Goal: Information Seeking & Learning: Learn about a topic

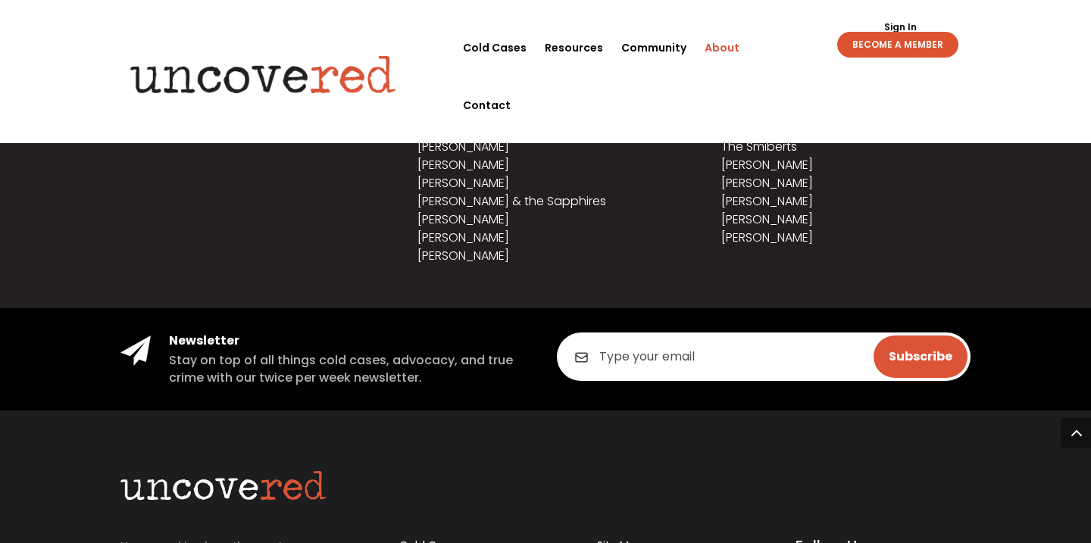
scroll to position [2117, 0]
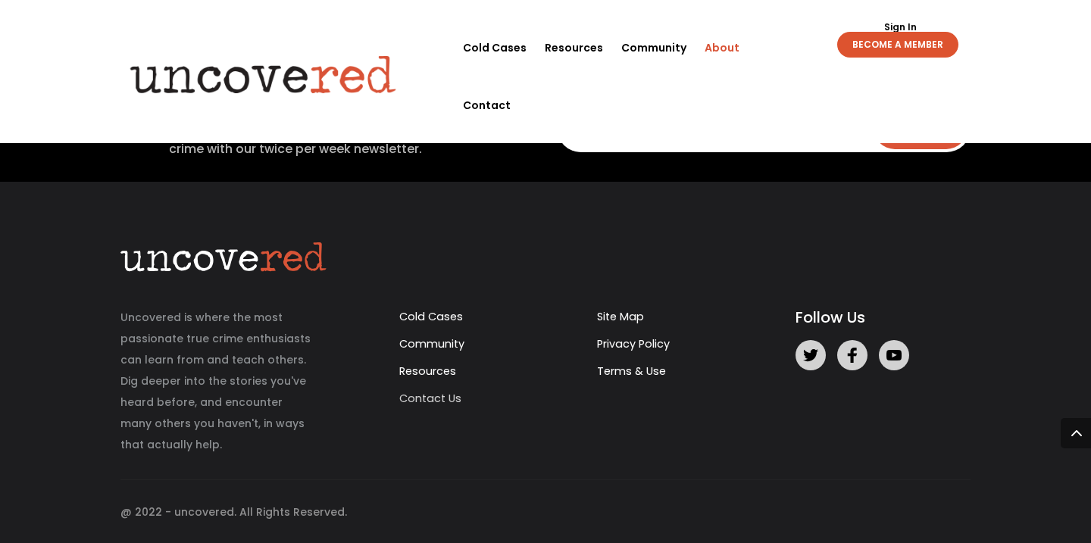
click at [424, 397] on link "Contact Us" at bounding box center [430, 398] width 62 height 15
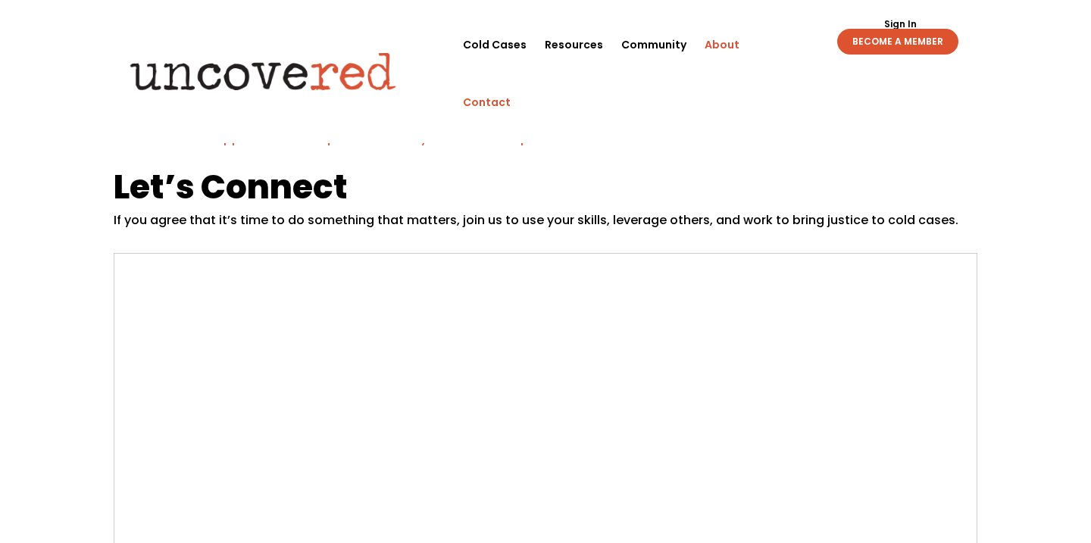
click at [722, 43] on link "About" at bounding box center [722, 45] width 35 height 58
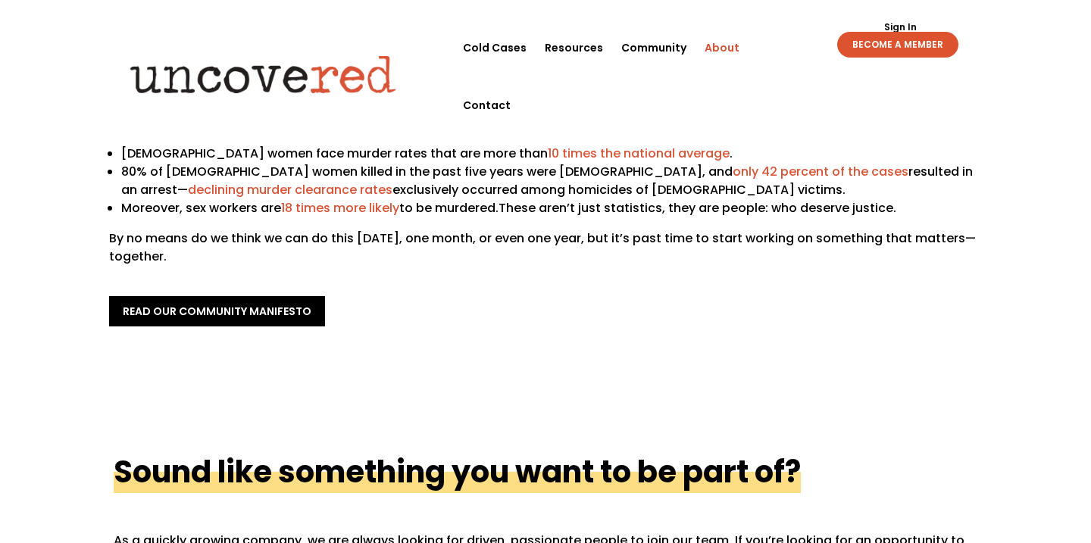
scroll to position [269, 0]
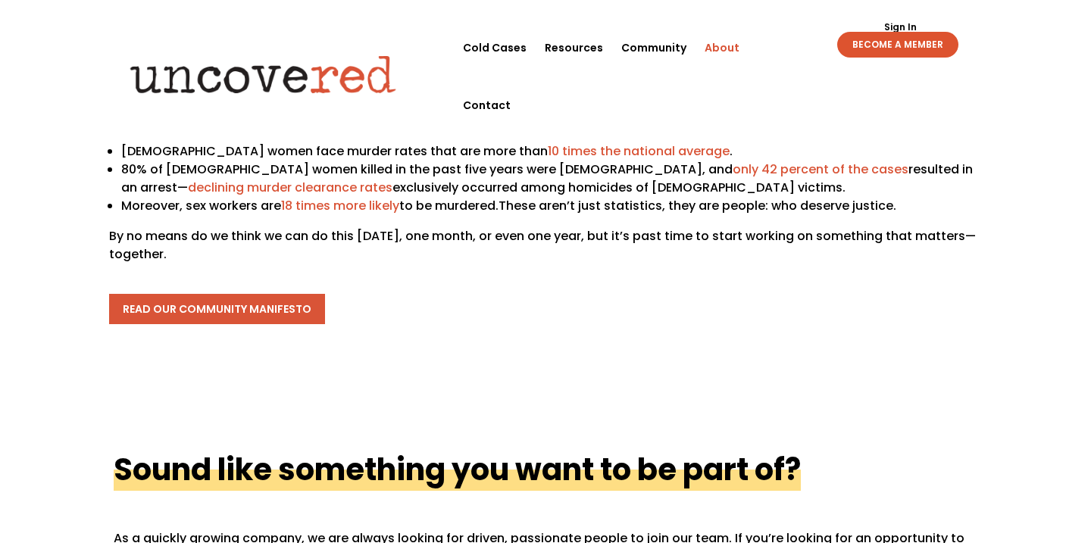
click at [275, 306] on link "read our community manifesto" at bounding box center [217, 309] width 216 height 30
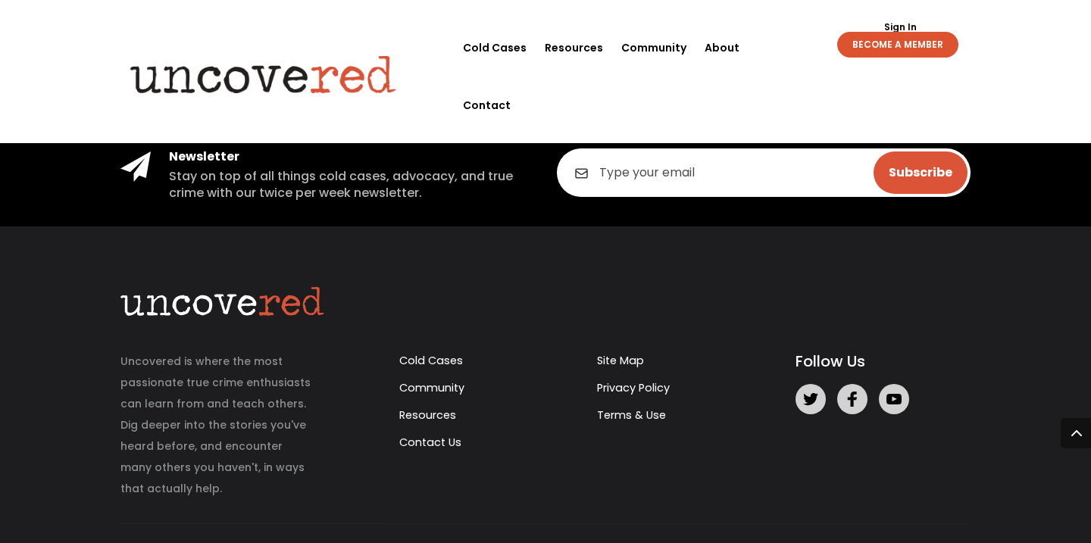
scroll to position [1539, 0]
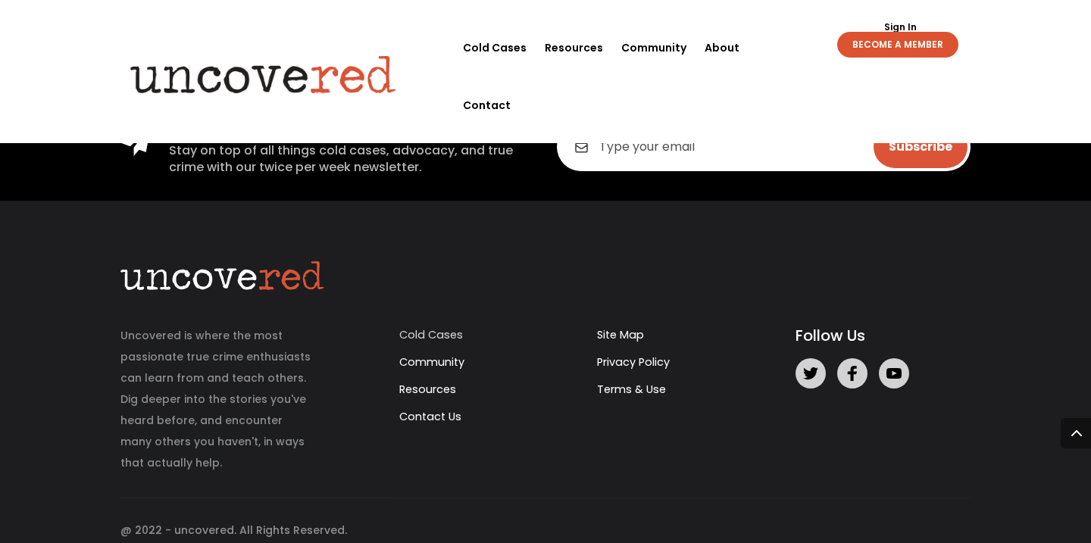
click at [427, 327] on link "Cold Cases" at bounding box center [431, 334] width 64 height 15
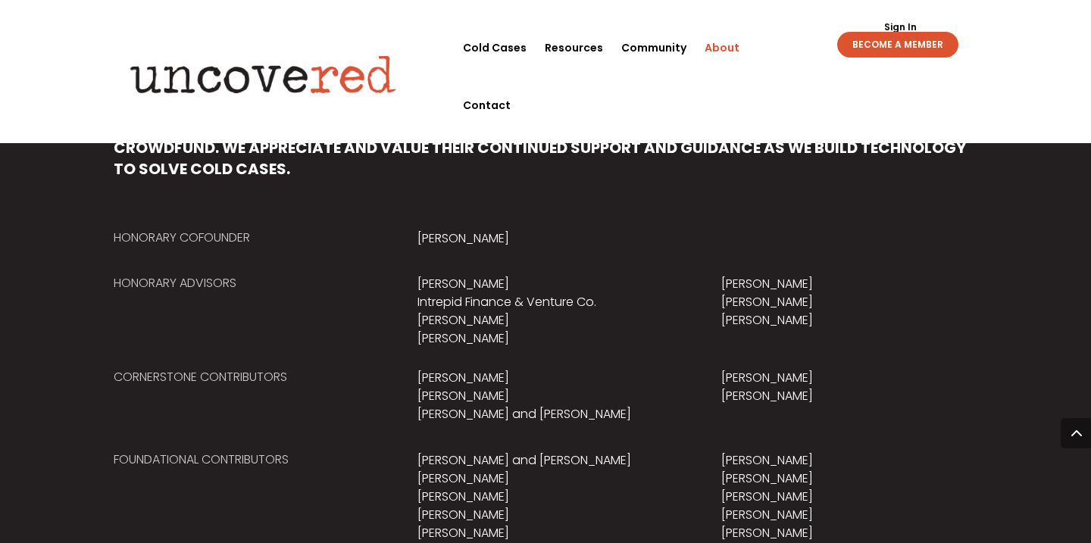
scroll to position [874, 0]
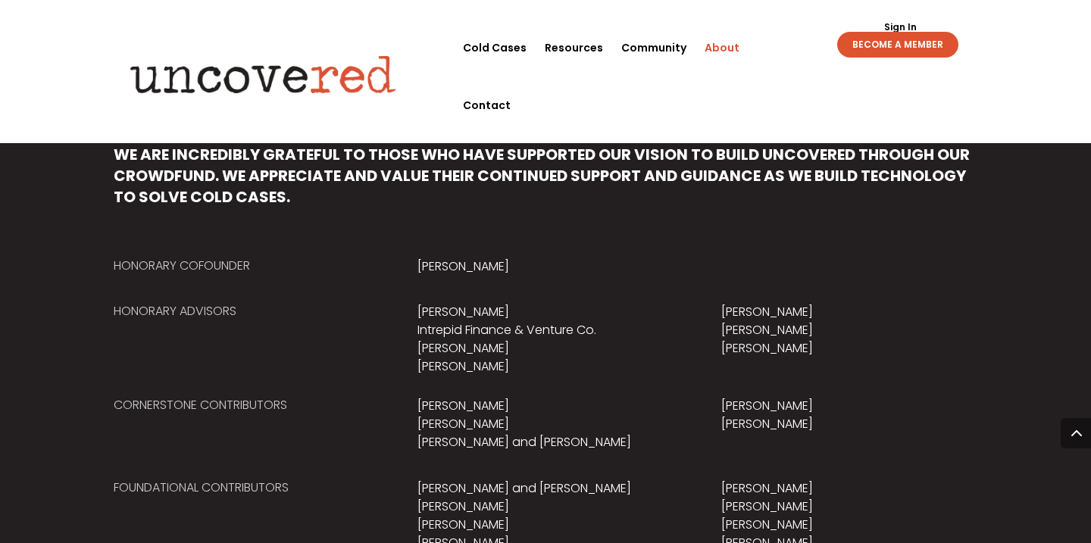
click at [406, 263] on div "Honorary Cofounder [PERSON_NAME]" at bounding box center [546, 258] width 864 height 45
drag, startPoint x: 421, startPoint y: 255, endPoint x: 489, endPoint y: 256, distance: 68.2
click at [489, 256] on div "Honorary Cofounder [PERSON_NAME]" at bounding box center [546, 258] width 864 height 45
click at [458, 269] on p "[PERSON_NAME]" at bounding box center [545, 267] width 256 height 18
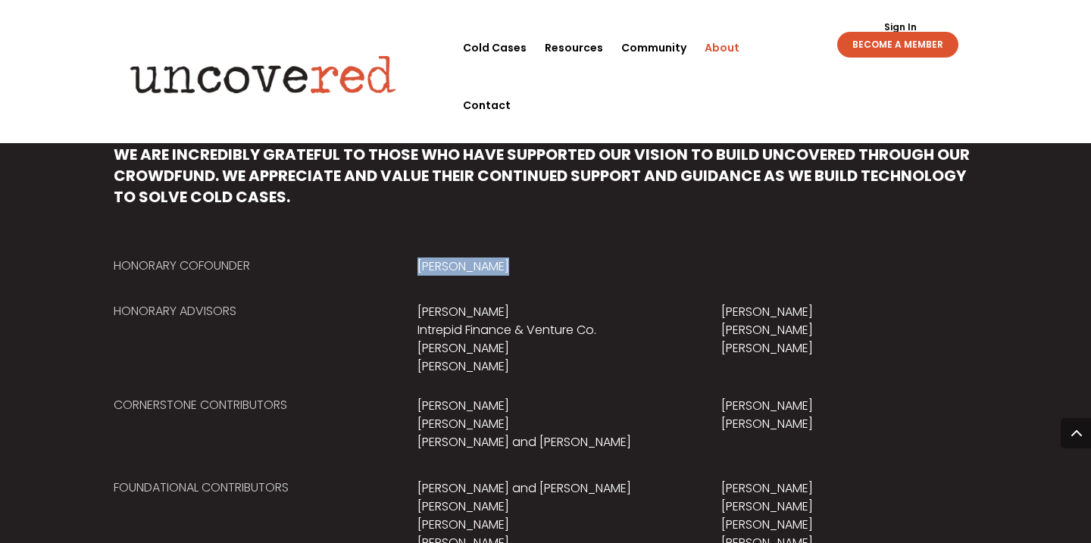
click at [458, 269] on p "[PERSON_NAME]" at bounding box center [545, 267] width 256 height 18
copy div "[PERSON_NAME]"
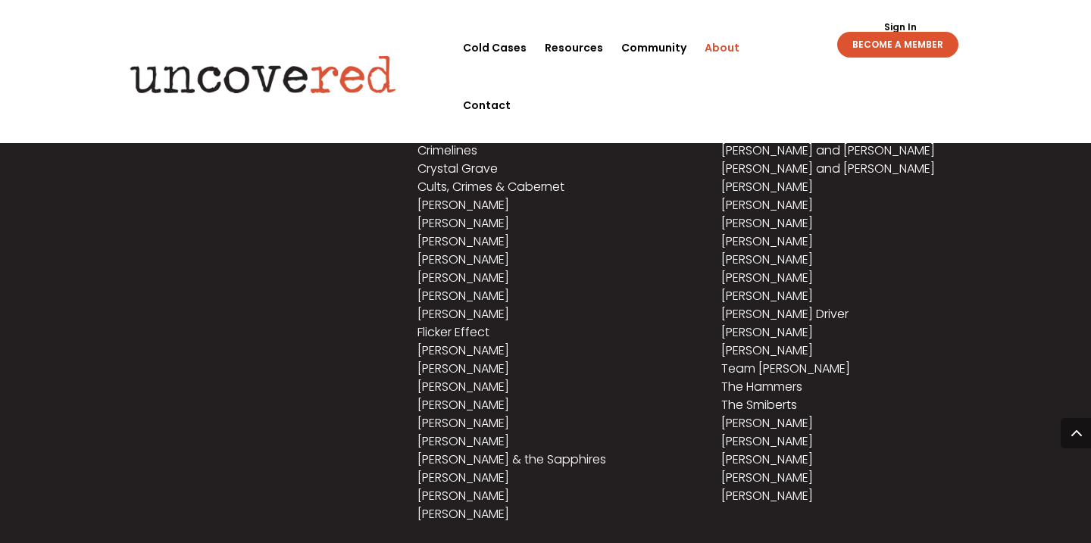
scroll to position [2117, 0]
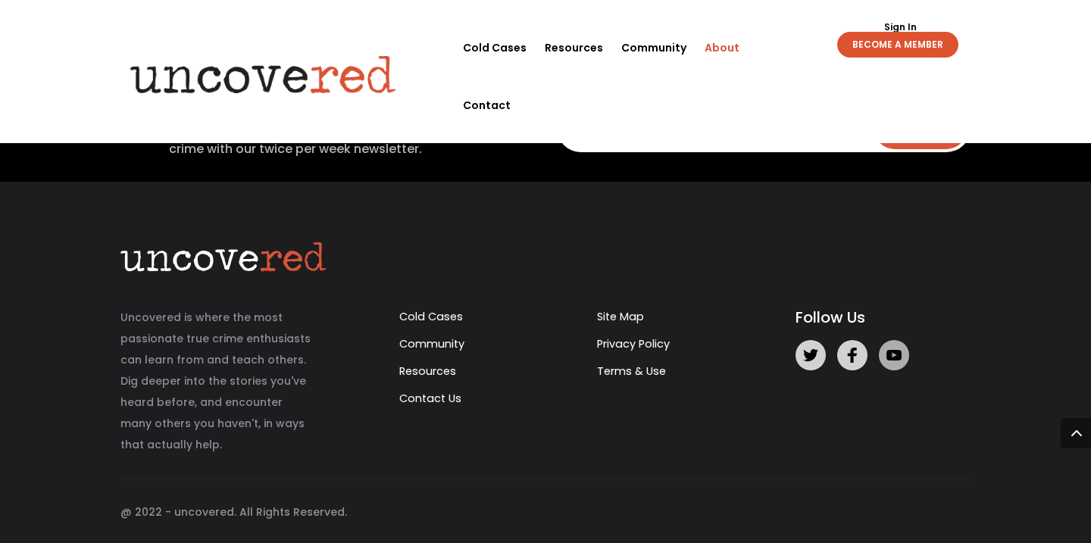
click at [896, 359] on icon at bounding box center [893, 355] width 15 height 15
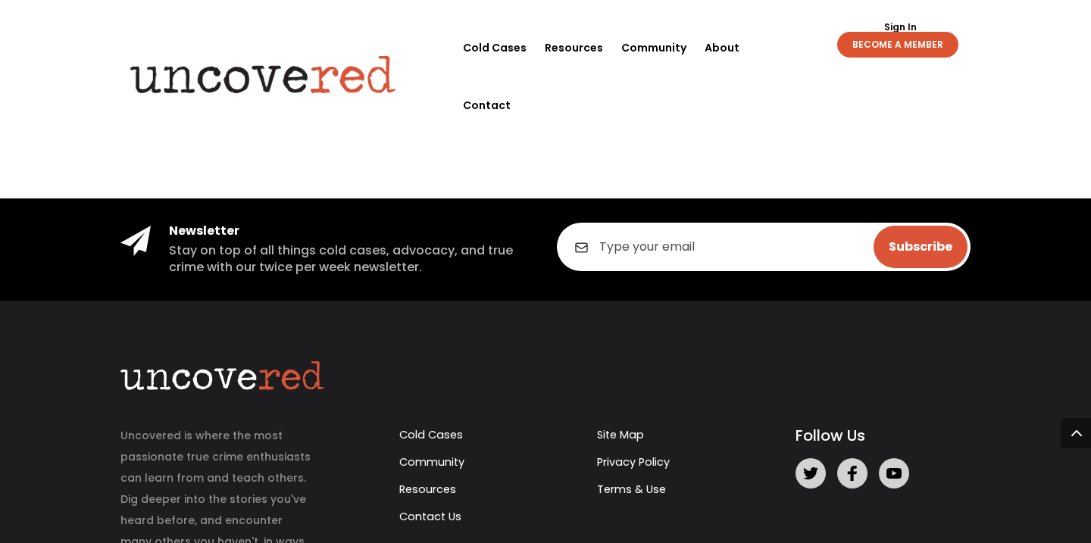
scroll to position [1539, 0]
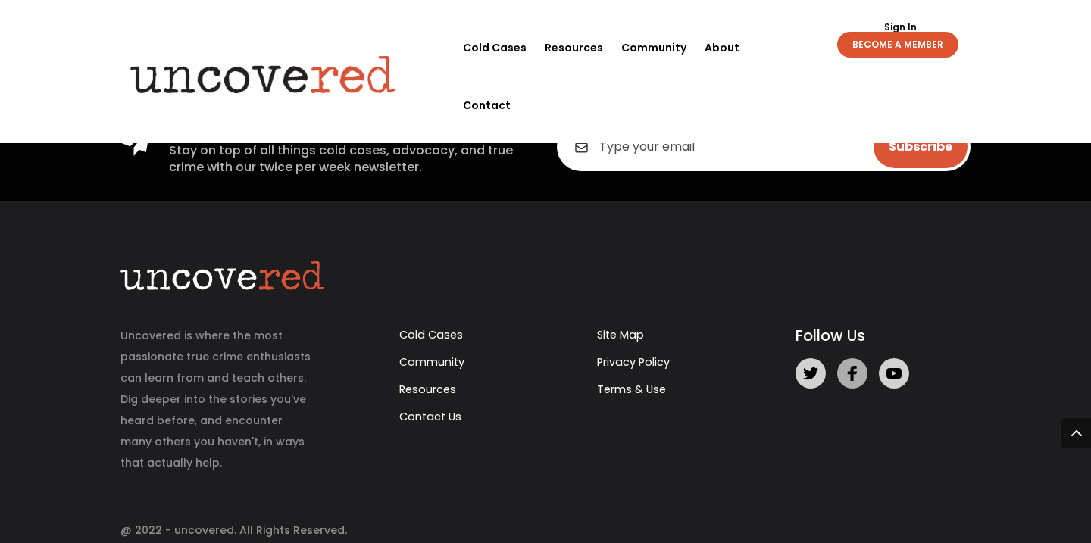
click at [858, 366] on icon at bounding box center [852, 373] width 15 height 15
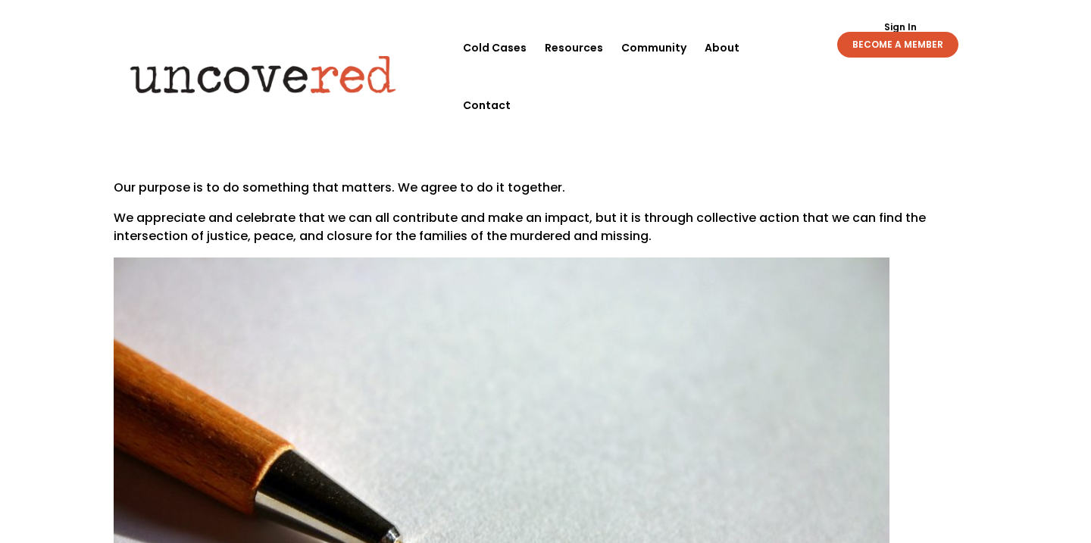
scroll to position [0, 0]
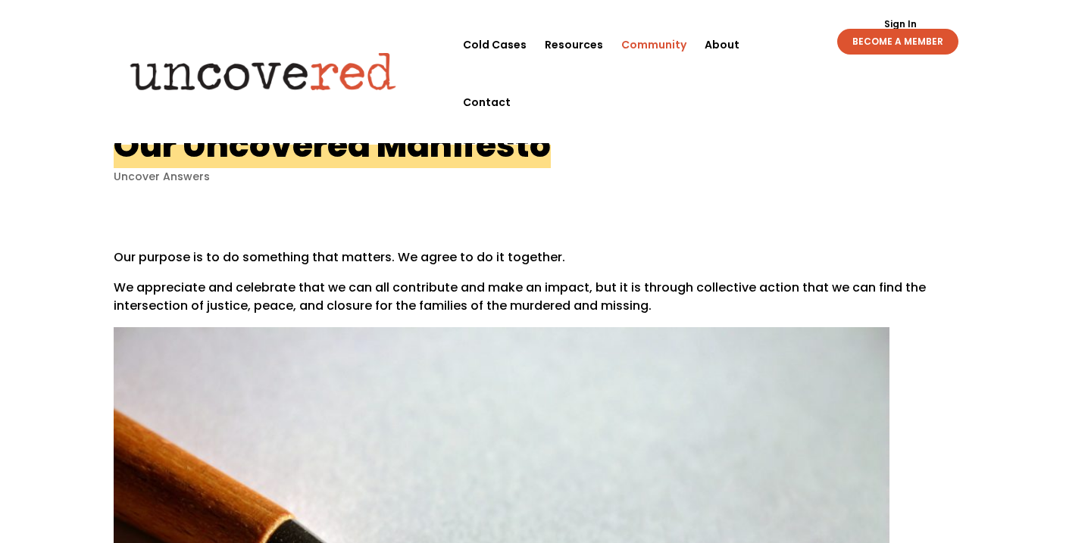
click at [663, 49] on link "Community" at bounding box center [653, 45] width 65 height 58
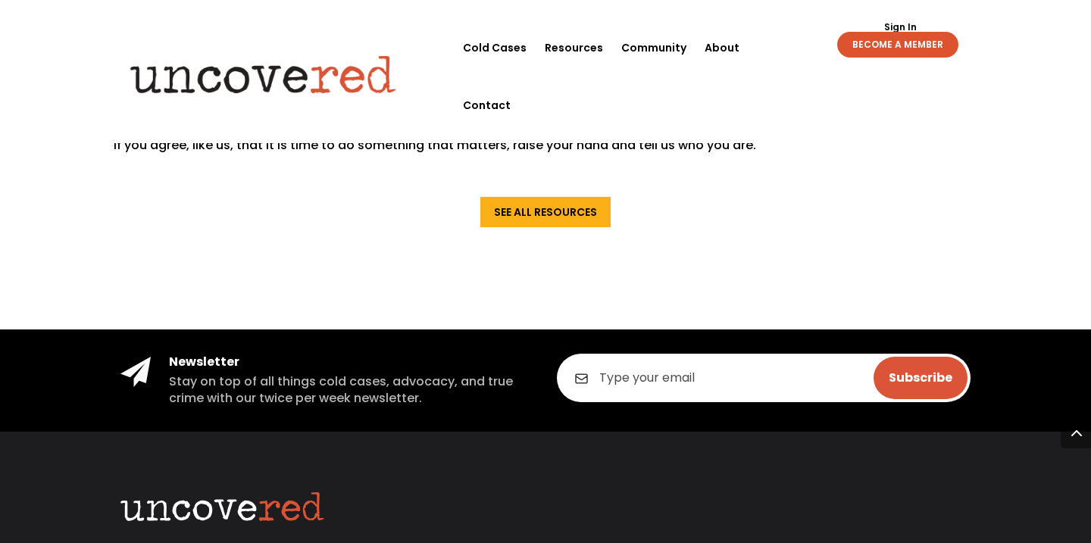
scroll to position [1539, 0]
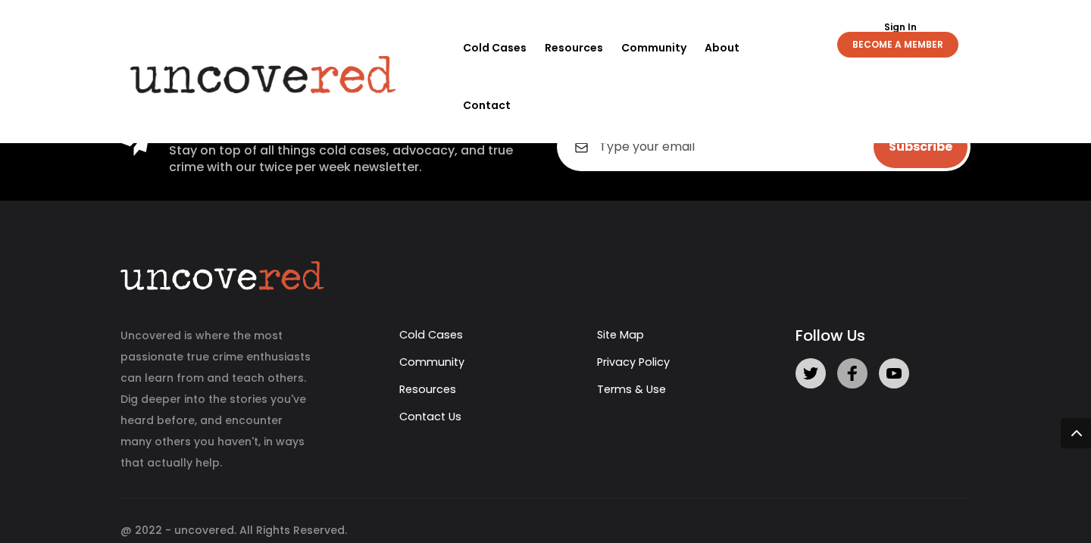
click at [847, 366] on icon at bounding box center [852, 373] width 10 height 15
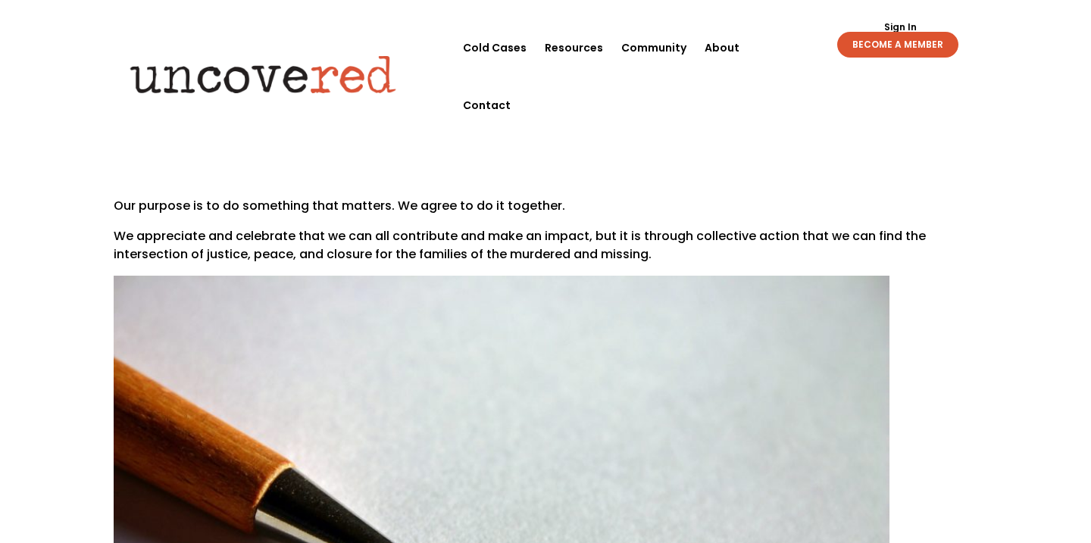
scroll to position [0, 0]
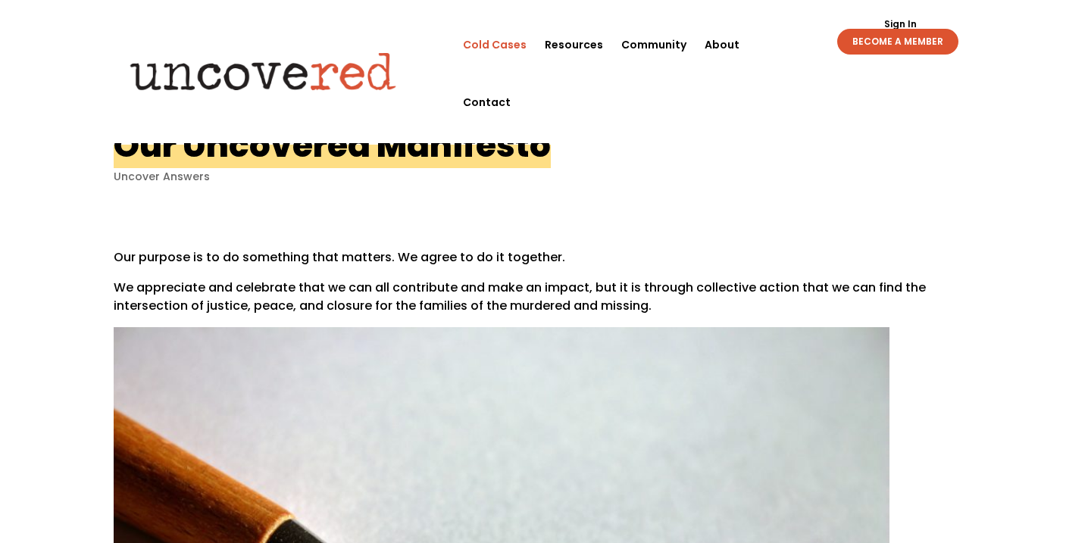
click at [505, 45] on link "Cold Cases" at bounding box center [495, 45] width 64 height 58
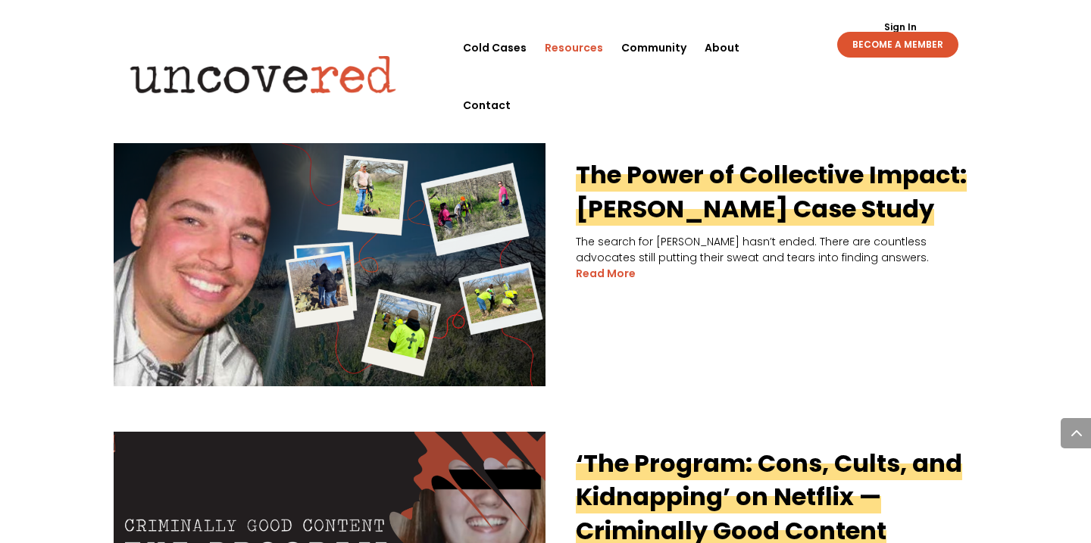
scroll to position [680, 0]
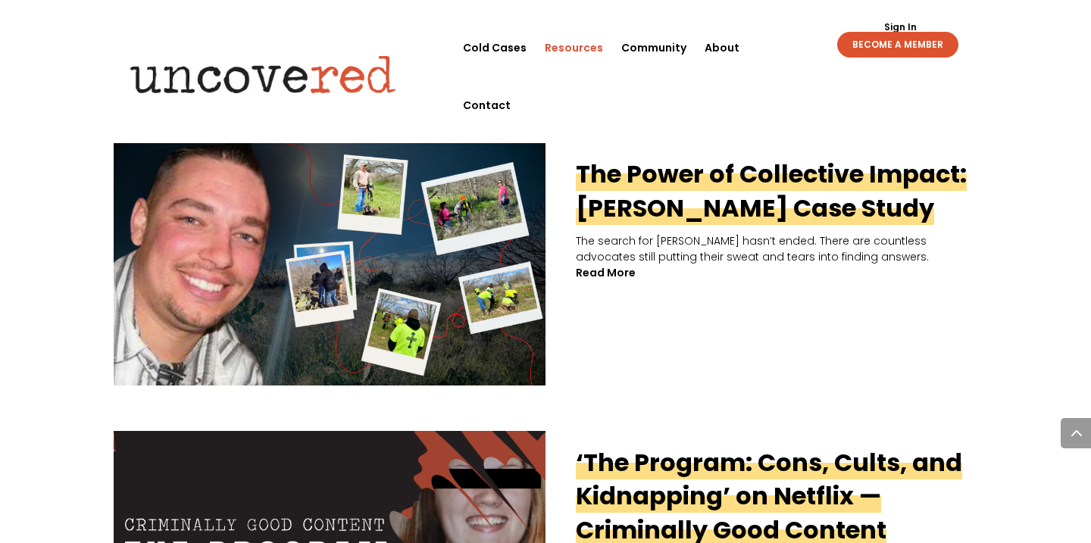
click at [620, 272] on link "read more" at bounding box center [606, 273] width 60 height 16
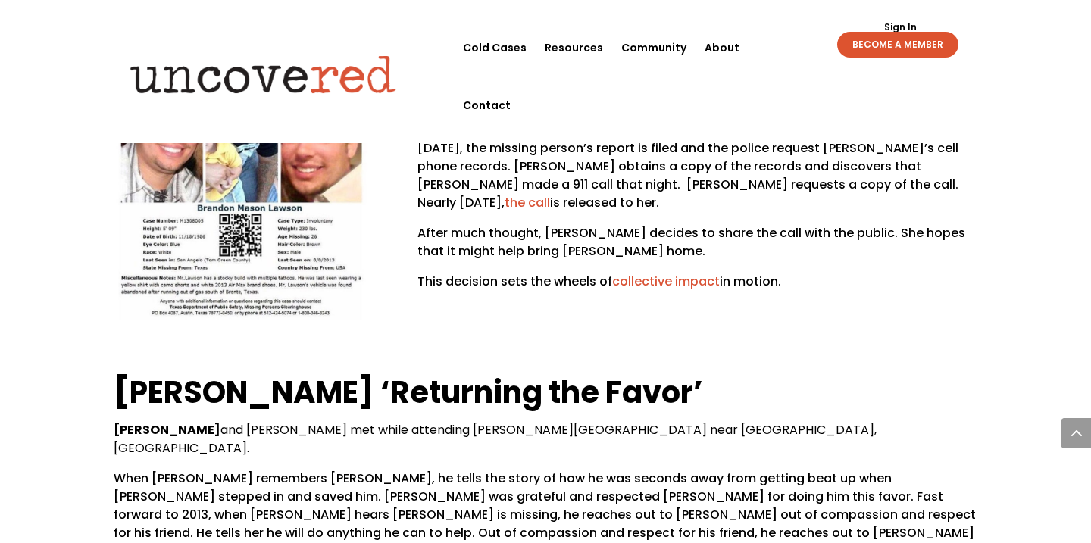
scroll to position [1902, 0]
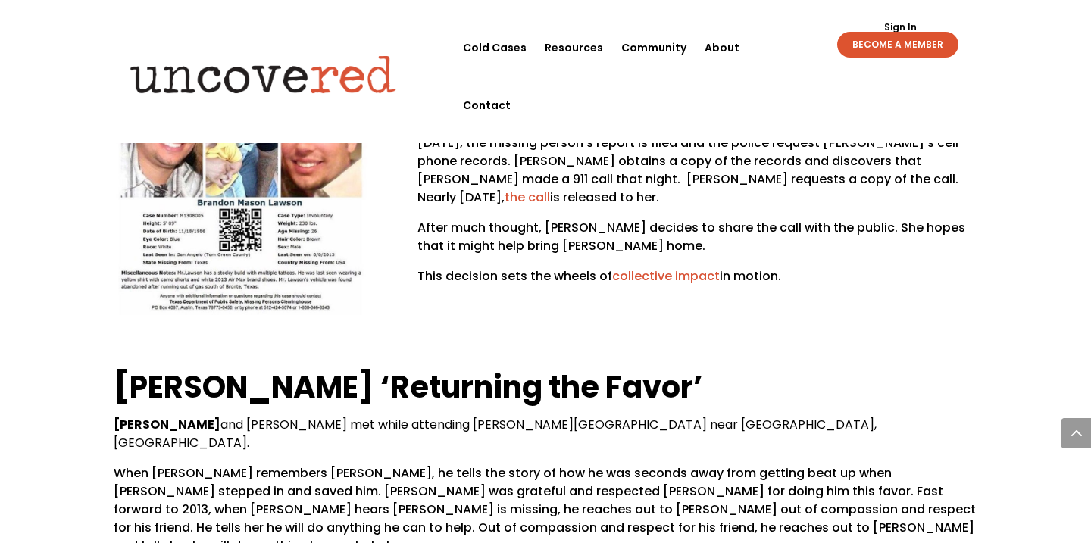
click at [649, 267] on link "collective impact" at bounding box center [666, 275] width 108 height 17
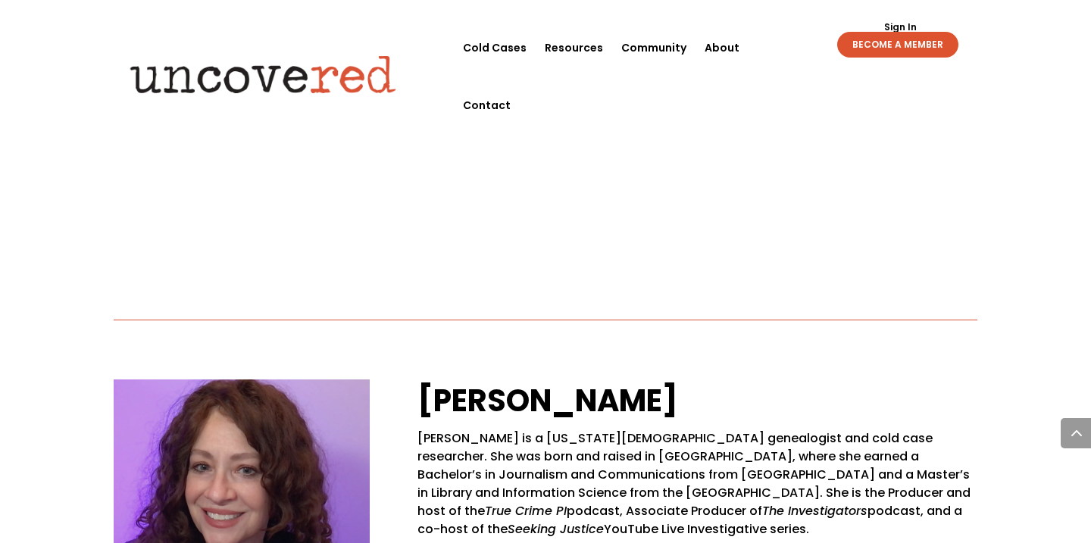
scroll to position [7181, 0]
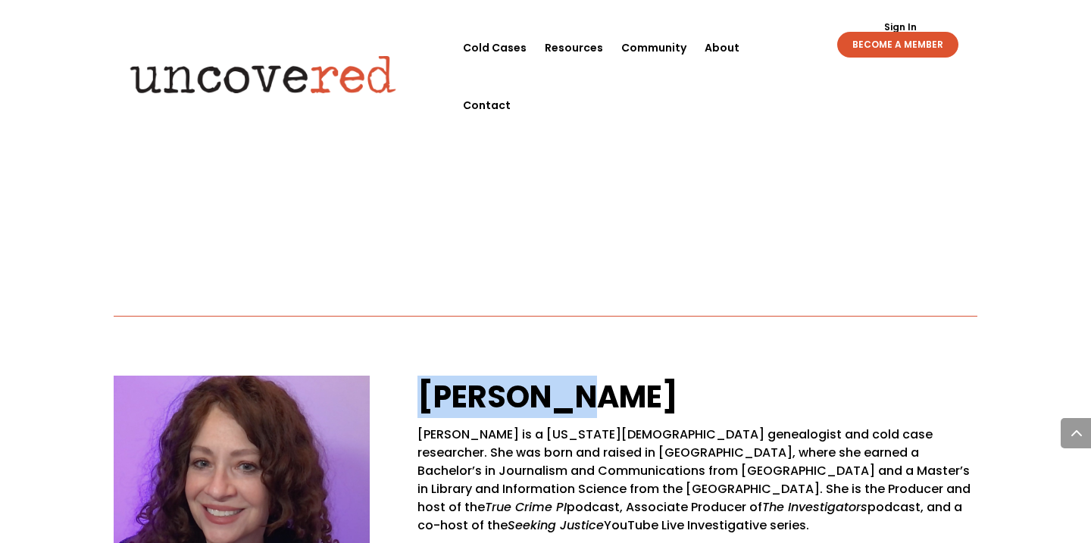
drag, startPoint x: 413, startPoint y: 135, endPoint x: 576, endPoint y: 150, distance: 163.6
click at [576, 355] on div "Dana Poll Dana Poll is a Georgia-based genealogist and cold case researcher. Sh…" at bounding box center [546, 516] width 864 height 323
copy h2 "Dana Poll"
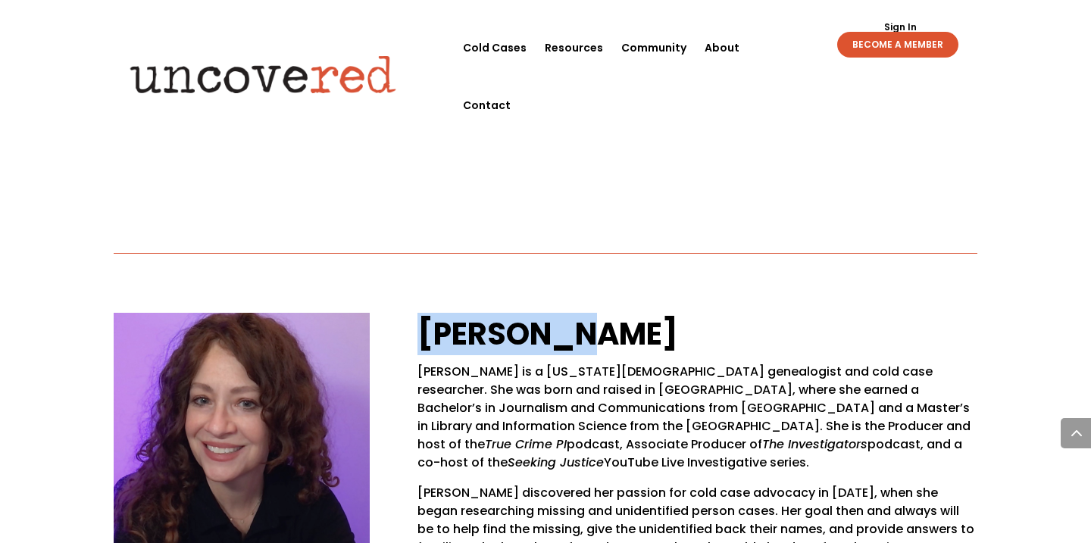
scroll to position [7245, 0]
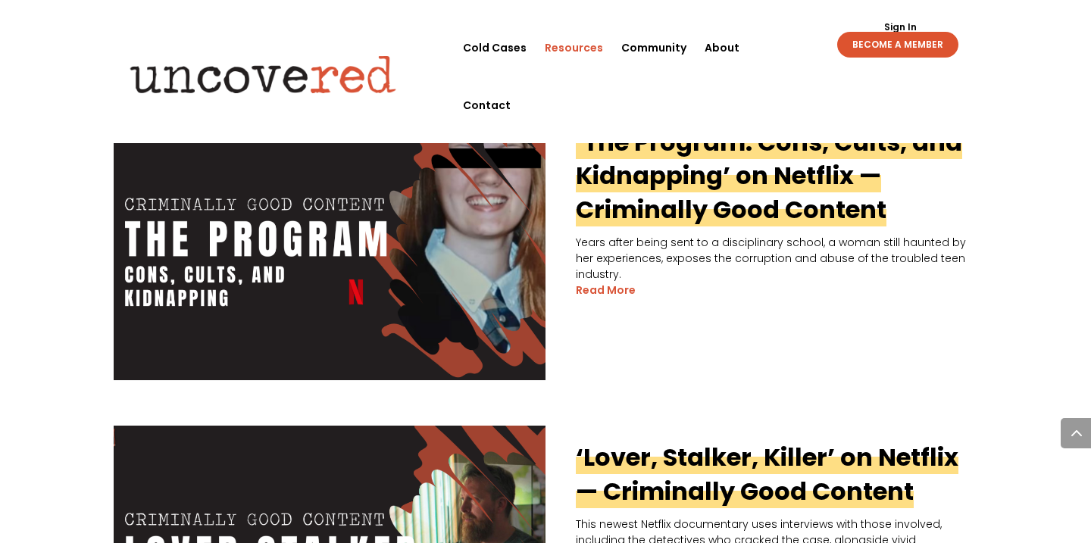
scroll to position [1002, 0]
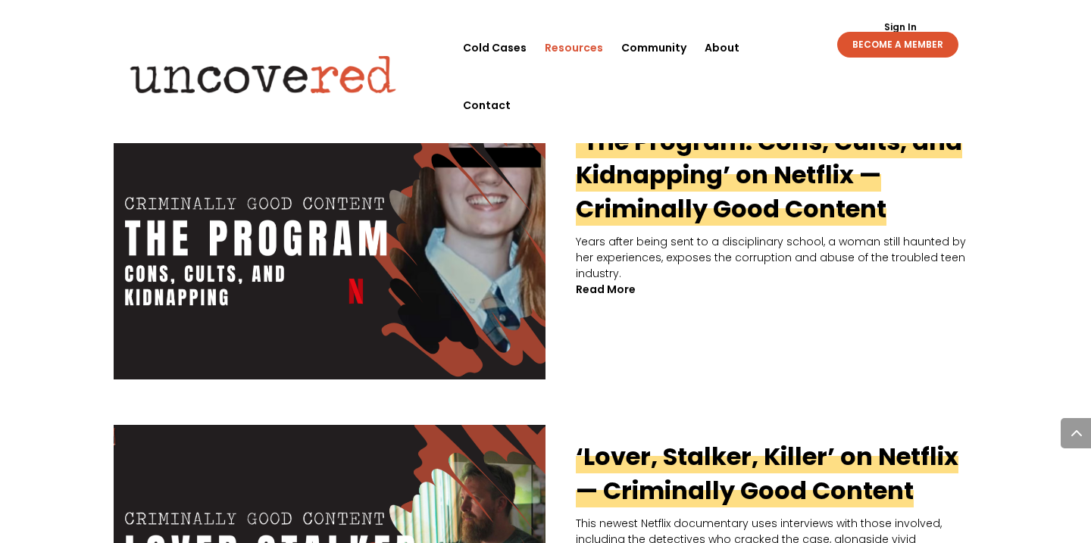
click at [595, 295] on link "read more" at bounding box center [606, 290] width 60 height 16
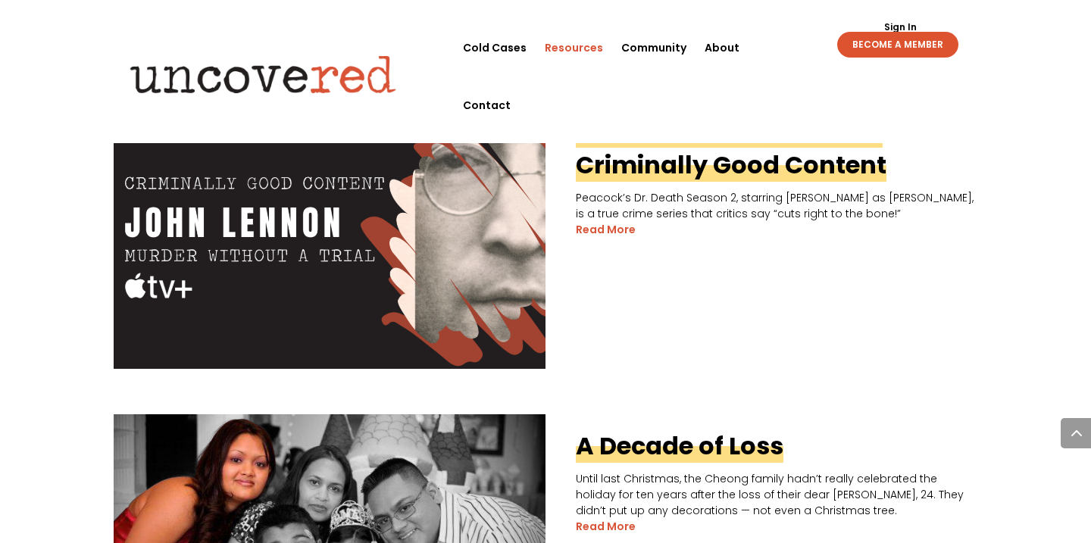
scroll to position [1645, 0]
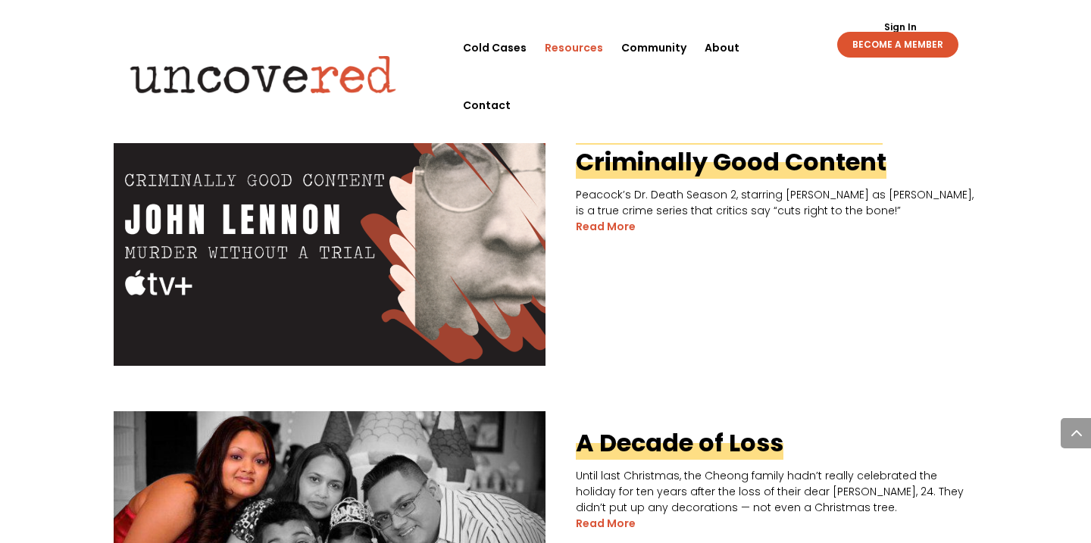
click at [695, 158] on link "‘Dr. Death’ on Peacock — Criminally Good Content" at bounding box center [731, 145] width 311 height 68
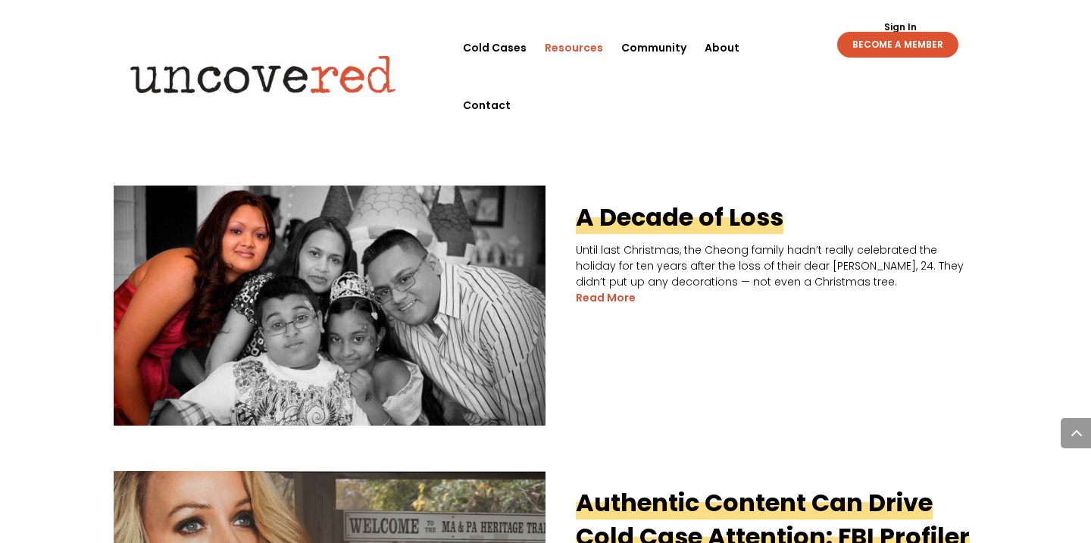
scroll to position [1921, 0]
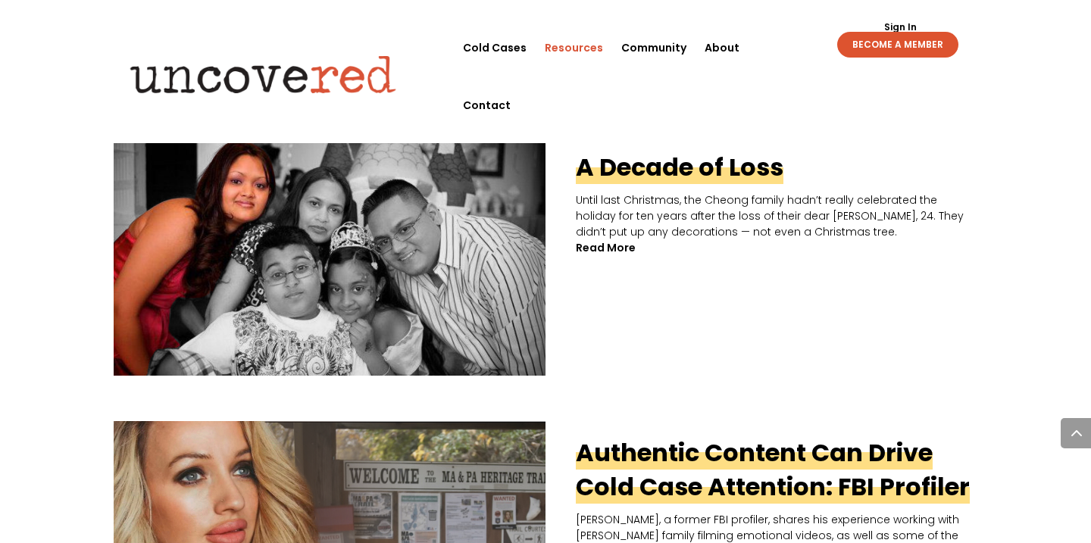
click at [606, 251] on link "read more" at bounding box center [606, 248] width 60 height 16
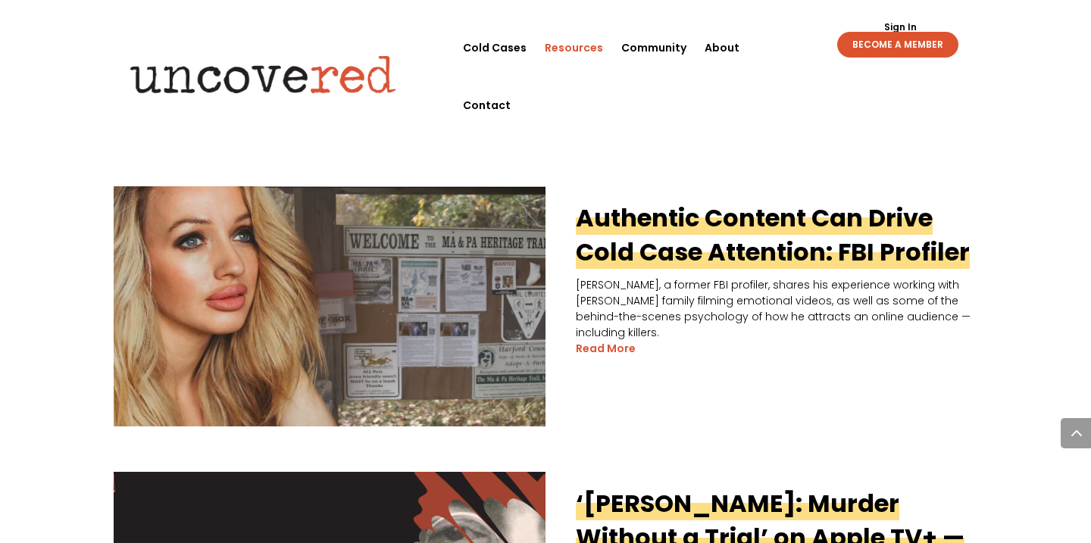
scroll to position [2159, 0]
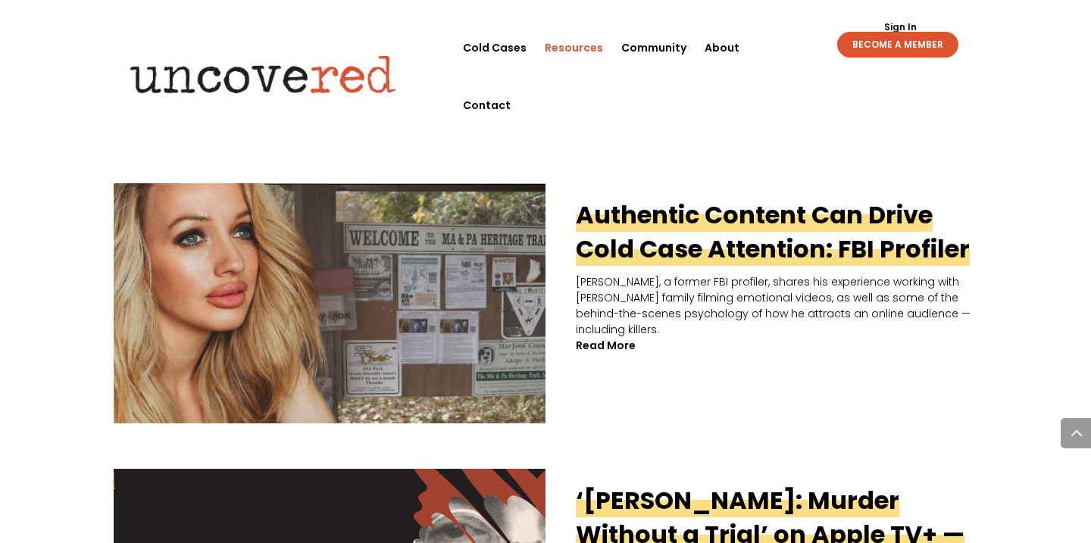
click at [601, 338] on link "read more" at bounding box center [606, 346] width 60 height 16
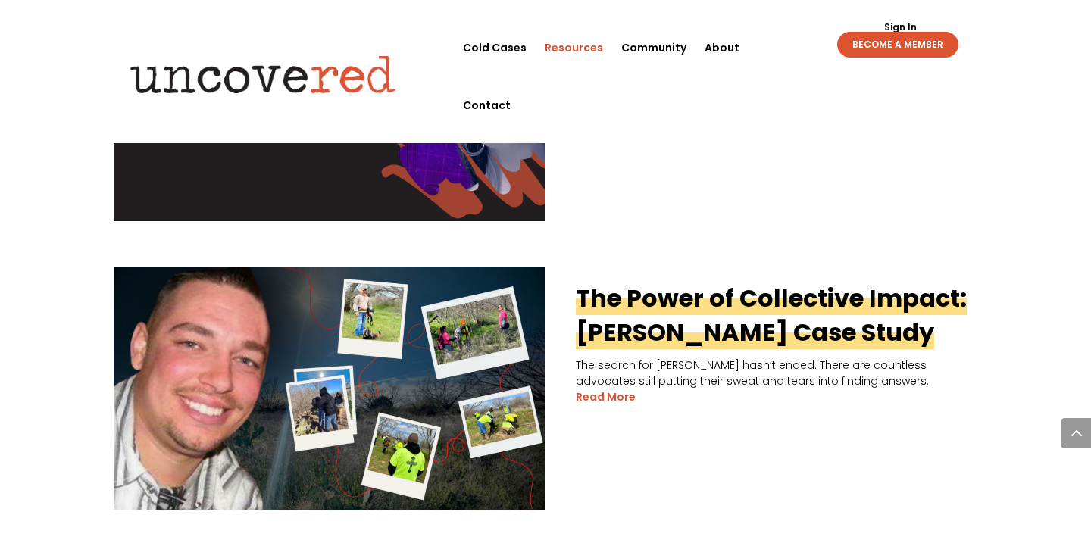
scroll to position [0, 0]
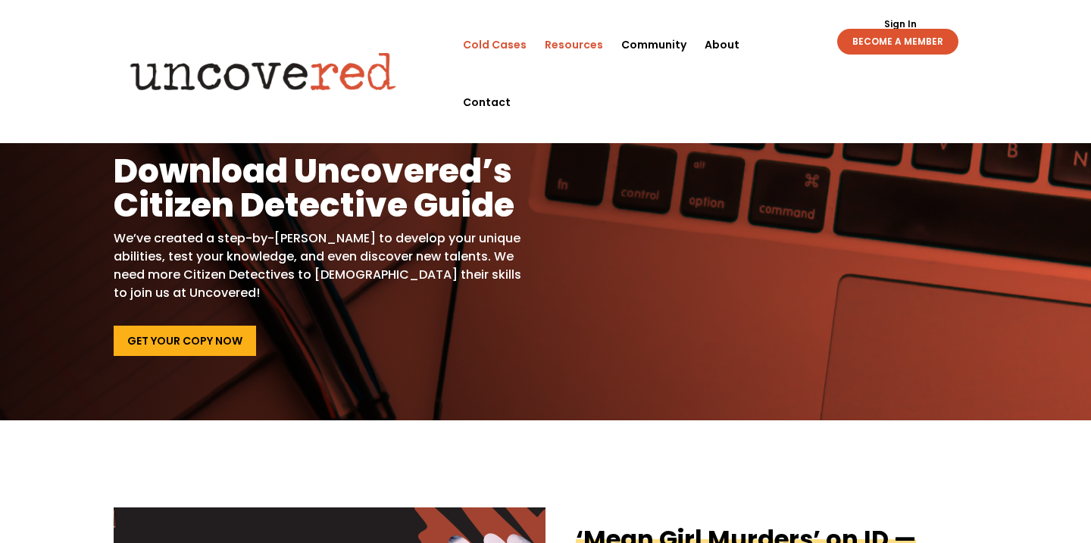
click at [511, 46] on link "Cold Cases" at bounding box center [495, 45] width 64 height 58
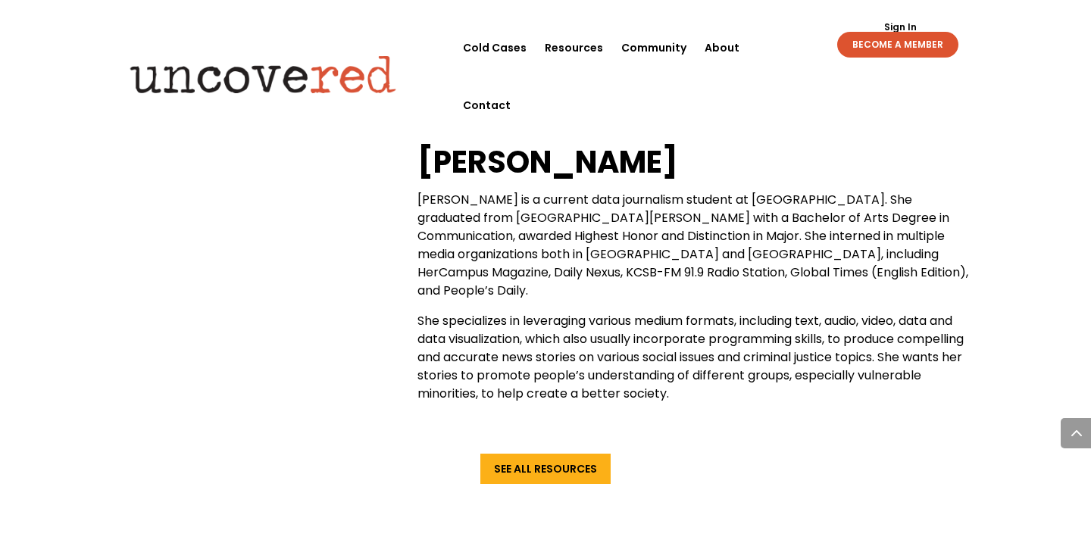
scroll to position [3630, 0]
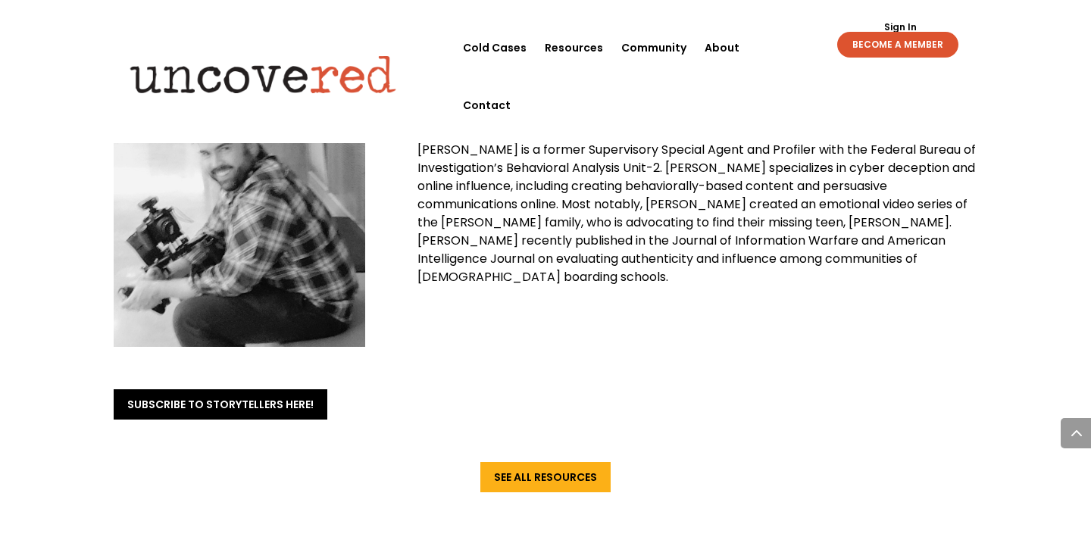
scroll to position [7230, 0]
